Goal: Task Accomplishment & Management: Use online tool/utility

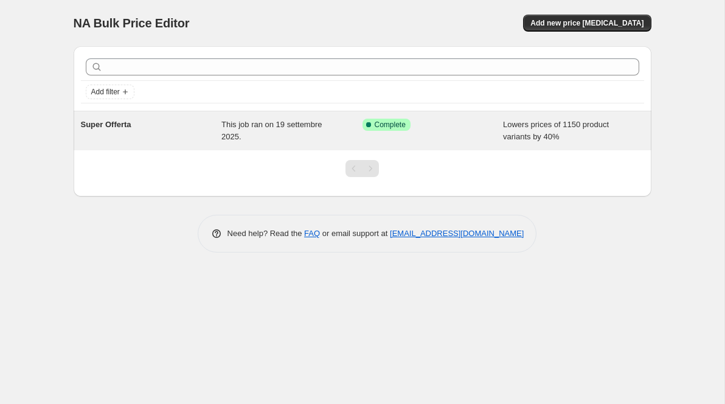
click at [476, 131] on div "Success Complete Complete" at bounding box center [432, 131] width 141 height 24
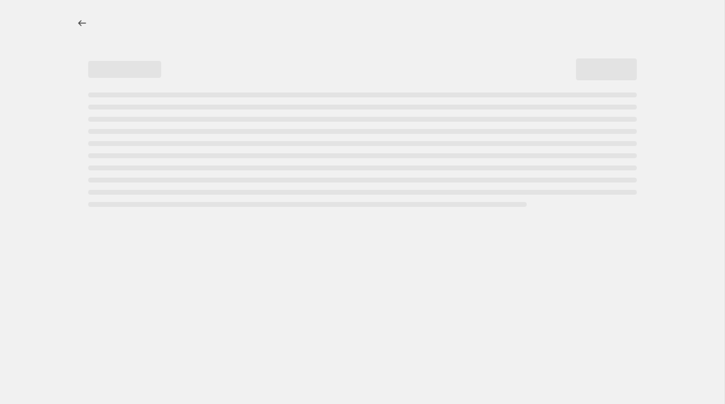
select select "percentage"
select select "no_change"
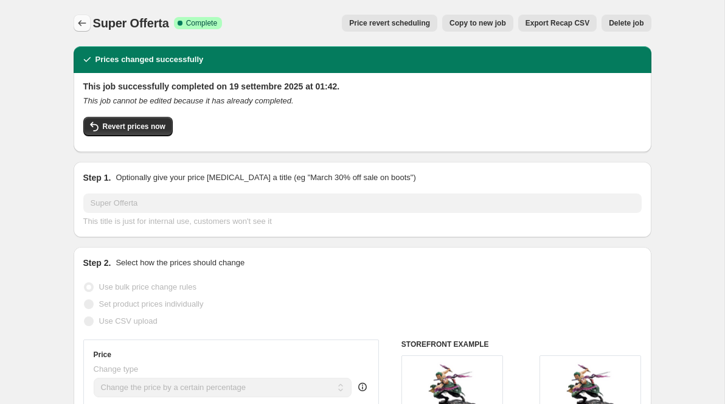
click at [81, 23] on icon "Price change jobs" at bounding box center [82, 23] width 8 height 6
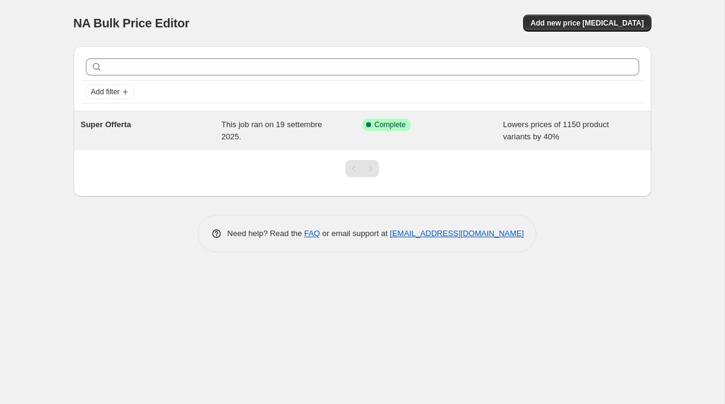
click at [433, 126] on div "Success Complete Complete" at bounding box center [423, 125] width 123 height 12
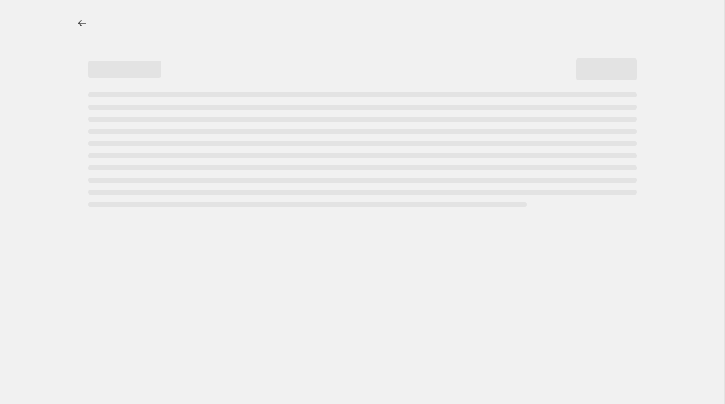
select select "percentage"
select select "no_change"
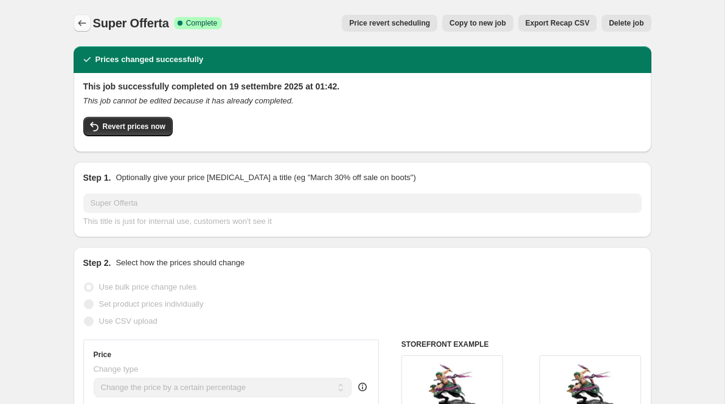
click at [88, 21] on icon "Price change jobs" at bounding box center [82, 23] width 12 height 12
